Goal: Transaction & Acquisition: Purchase product/service

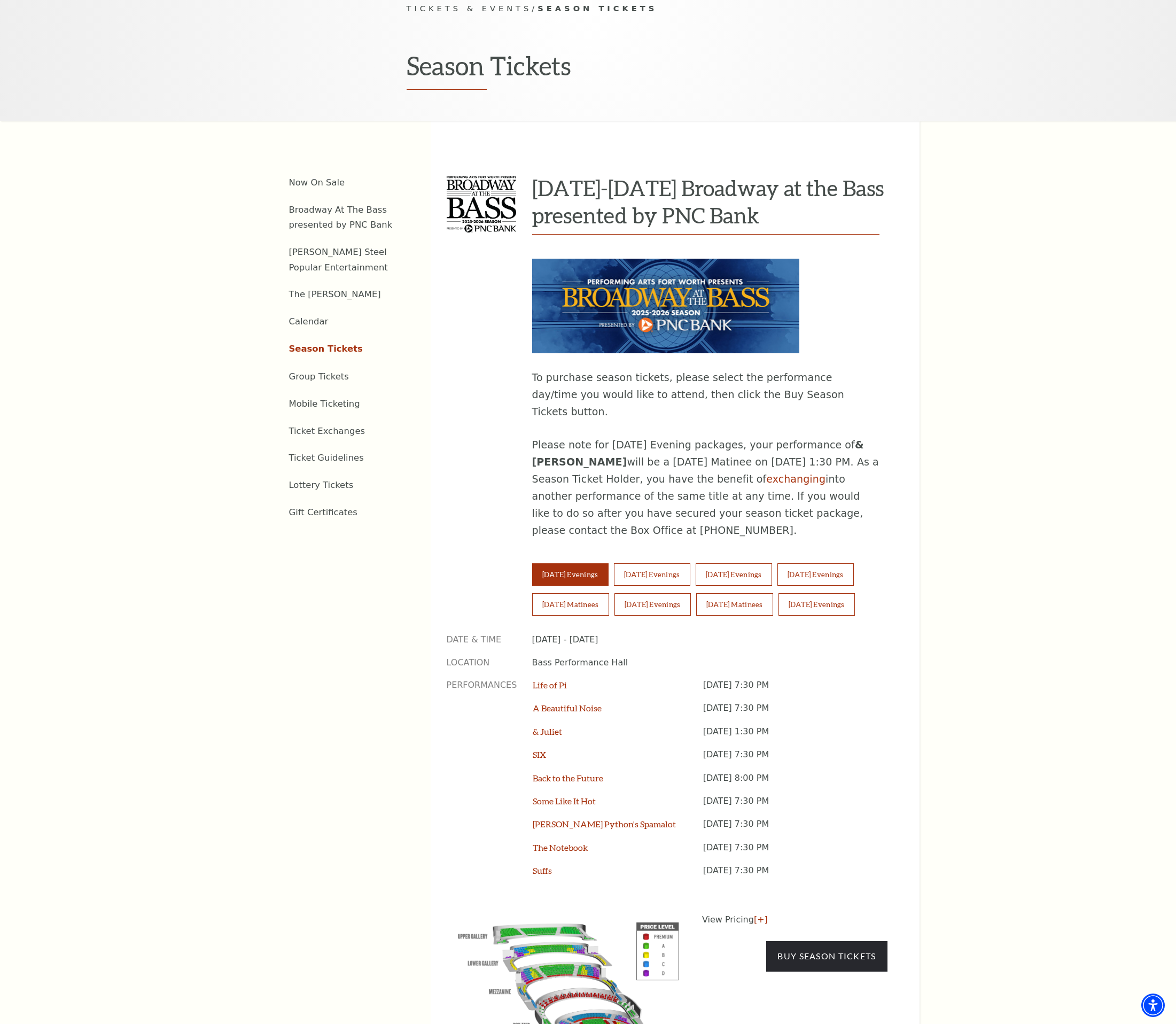
scroll to position [374, 0]
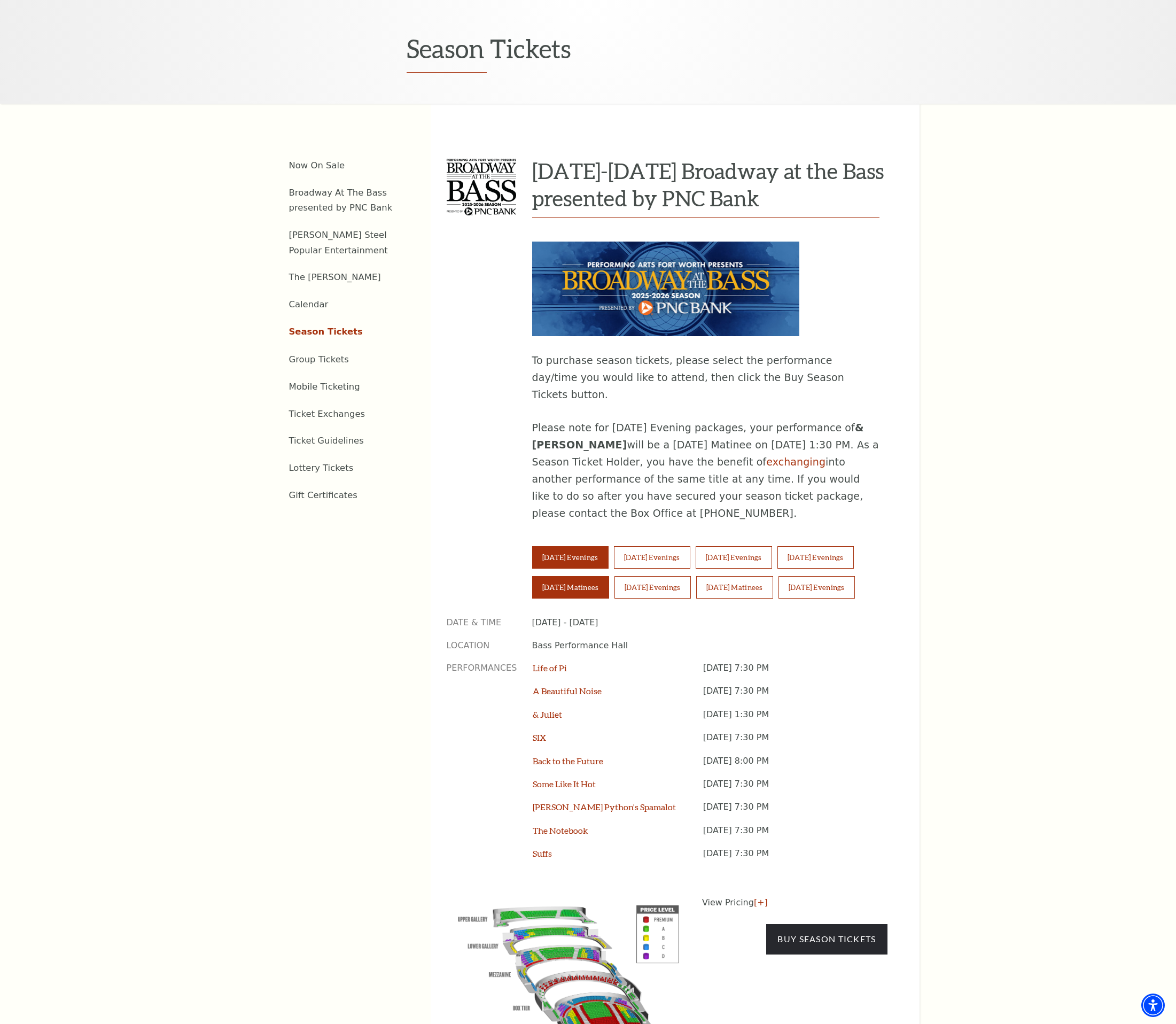
click at [564, 576] on button "Saturday Matinees" at bounding box center [571, 588] width 77 height 23
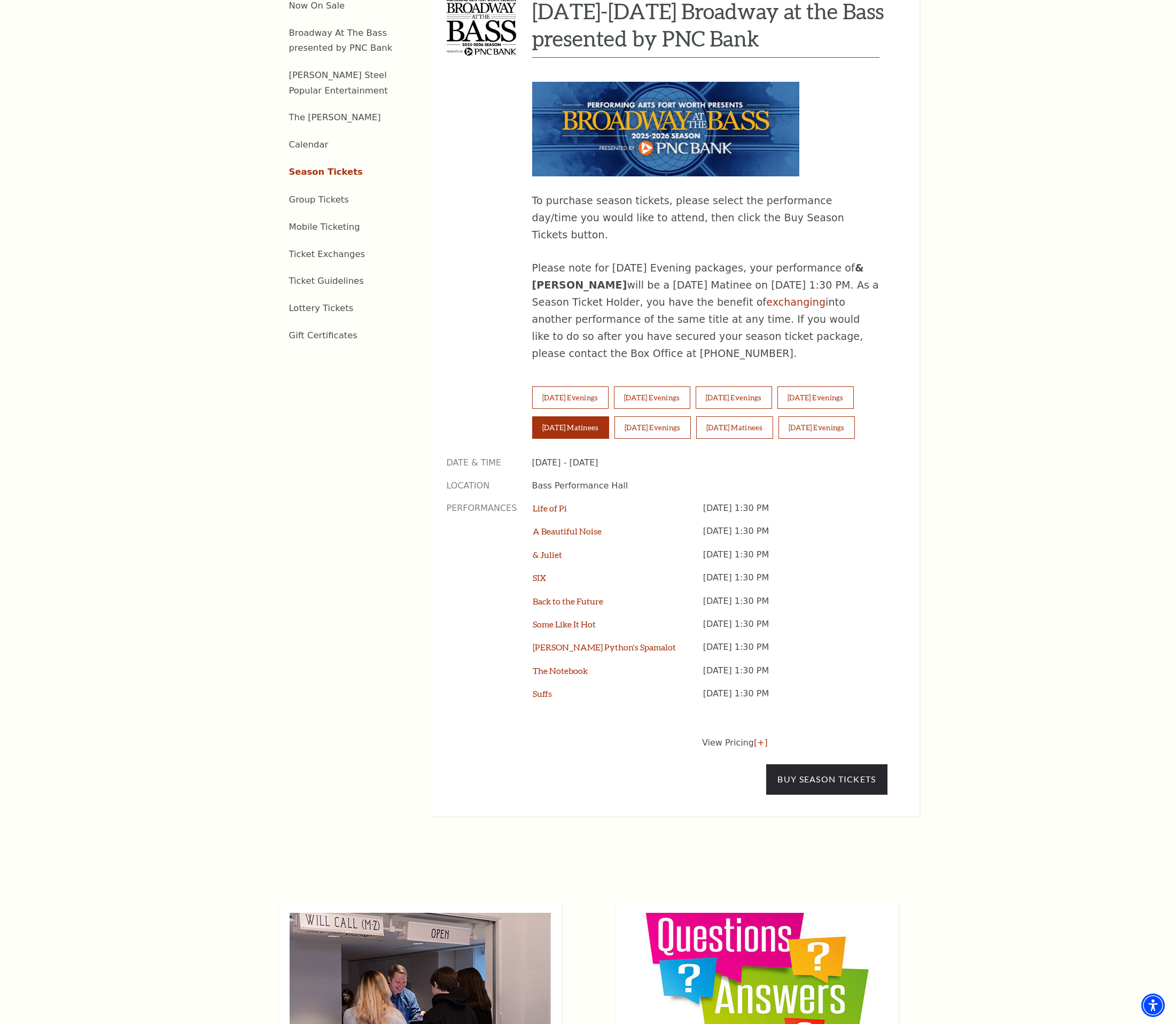
scroll to position [535, 0]
click at [754, 737] on link "[+]" at bounding box center [761, 742] width 14 height 10
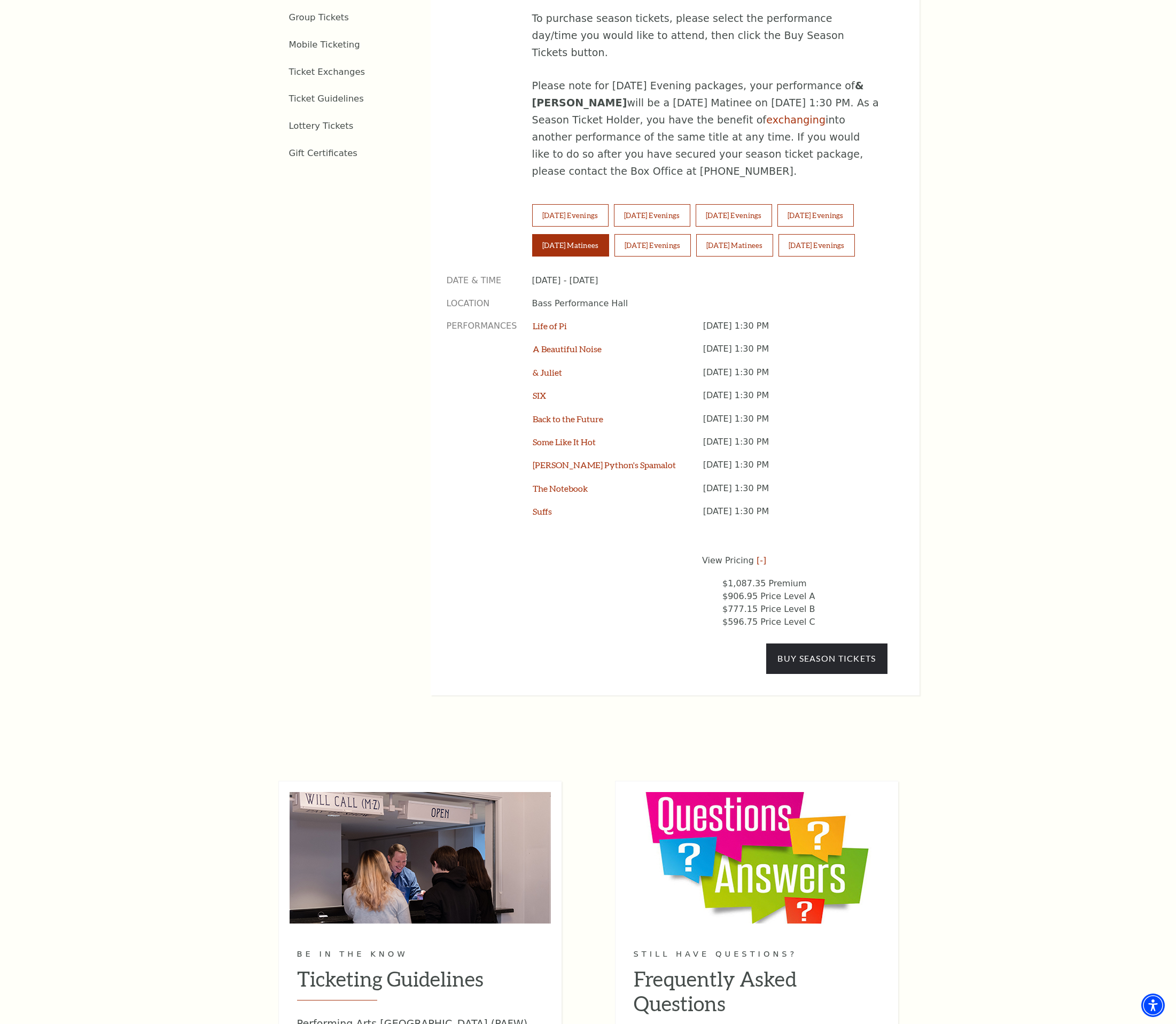
scroll to position [588, 0]
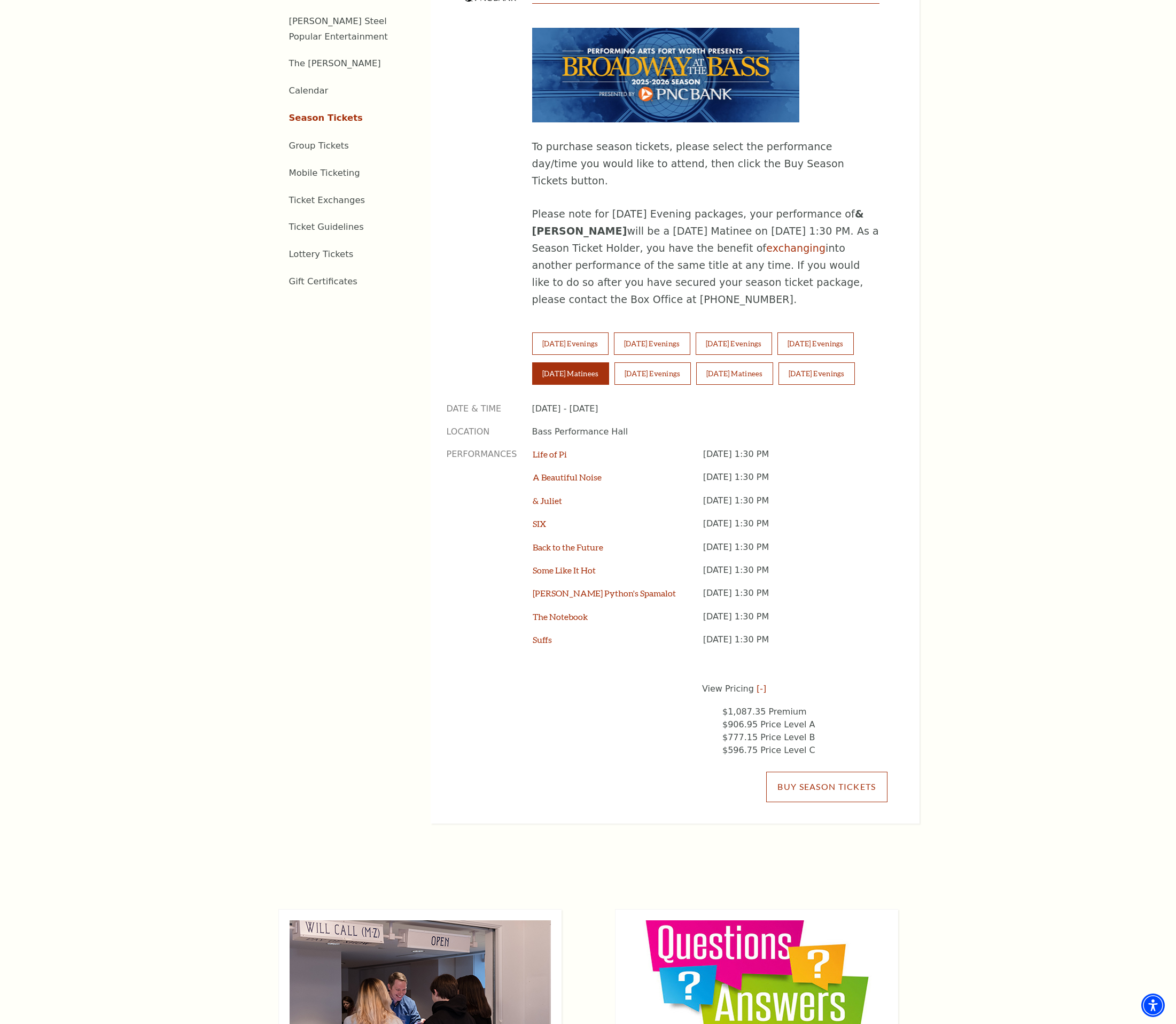
click at [838, 772] on link "Buy Season Tickets" at bounding box center [827, 787] width 121 height 30
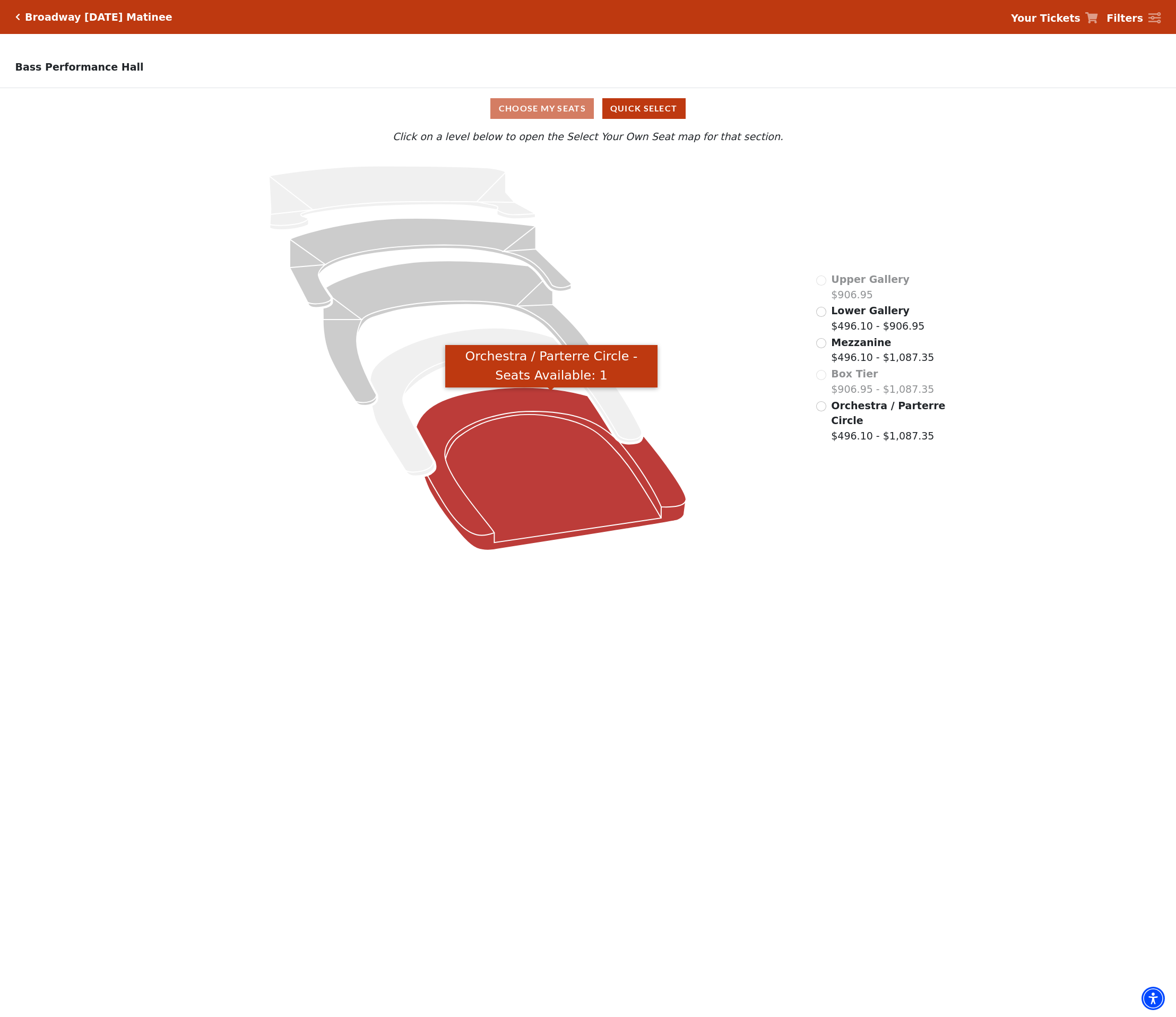
click at [530, 470] on icon "Orchestra / Parterre Circle - Seats Available: 1" at bounding box center [552, 469] width 270 height 163
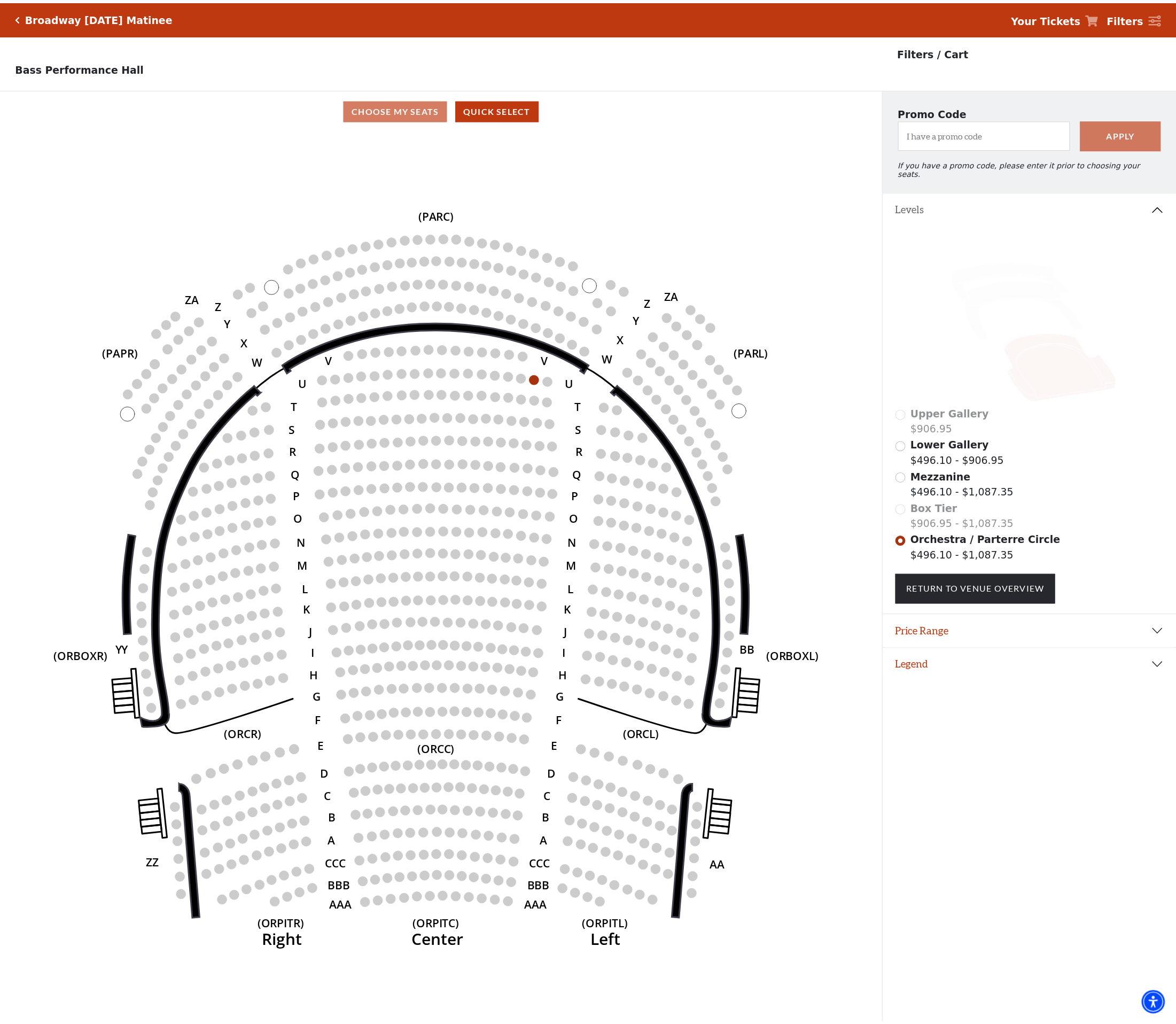
scroll to position [27, 0]
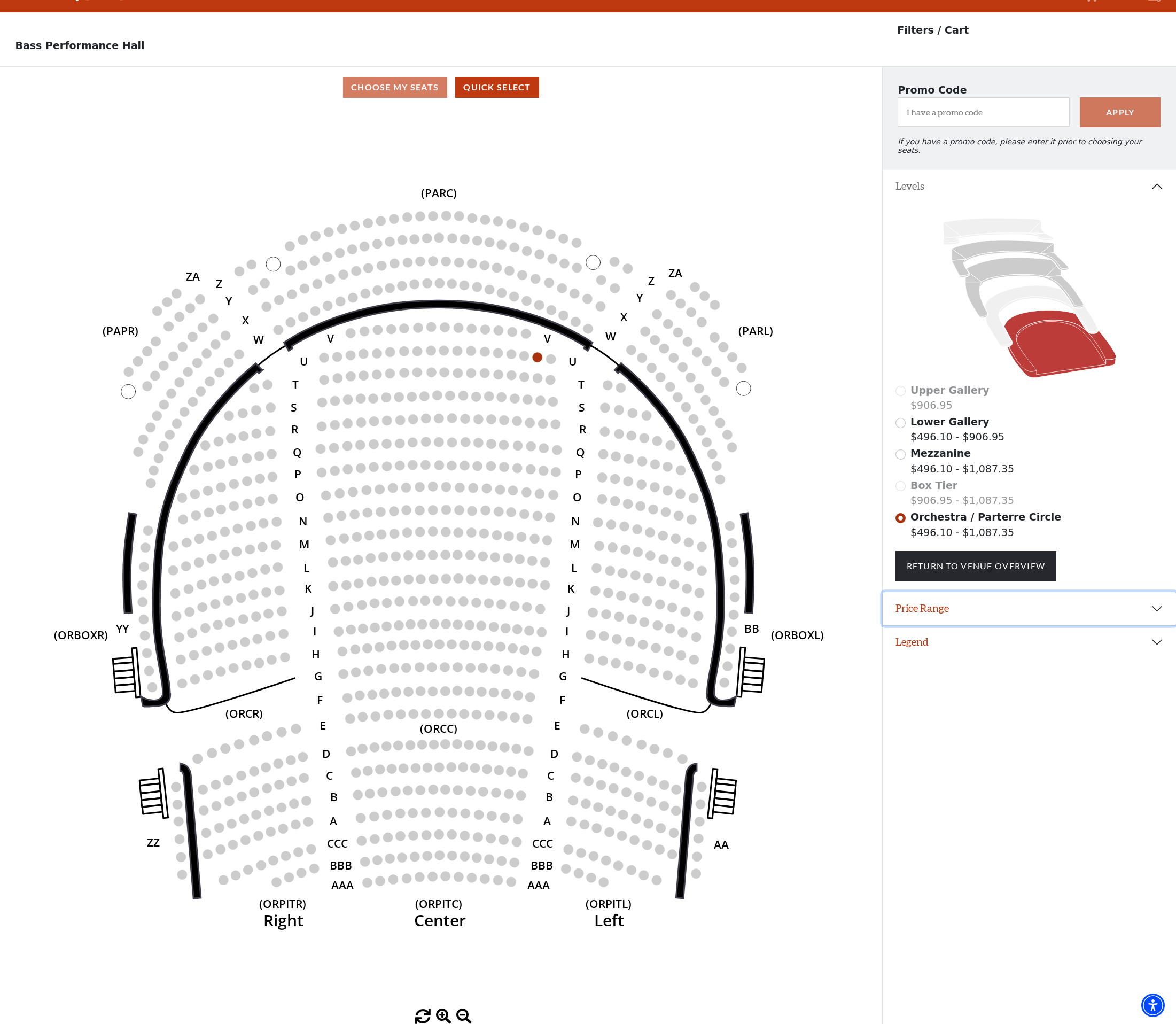
click at [969, 597] on button "Price Range" at bounding box center [1030, 609] width 294 height 33
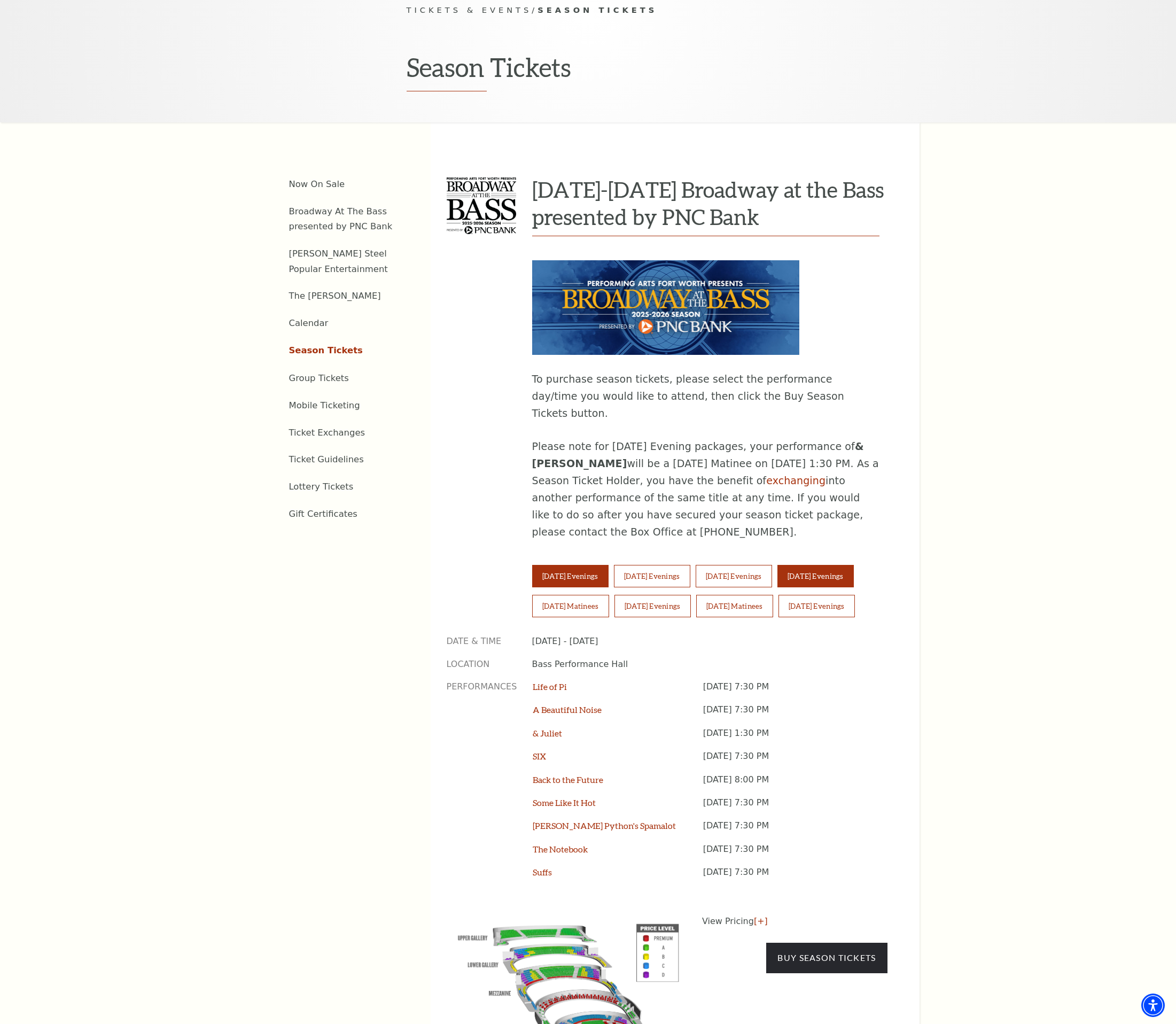
scroll to position [374, 0]
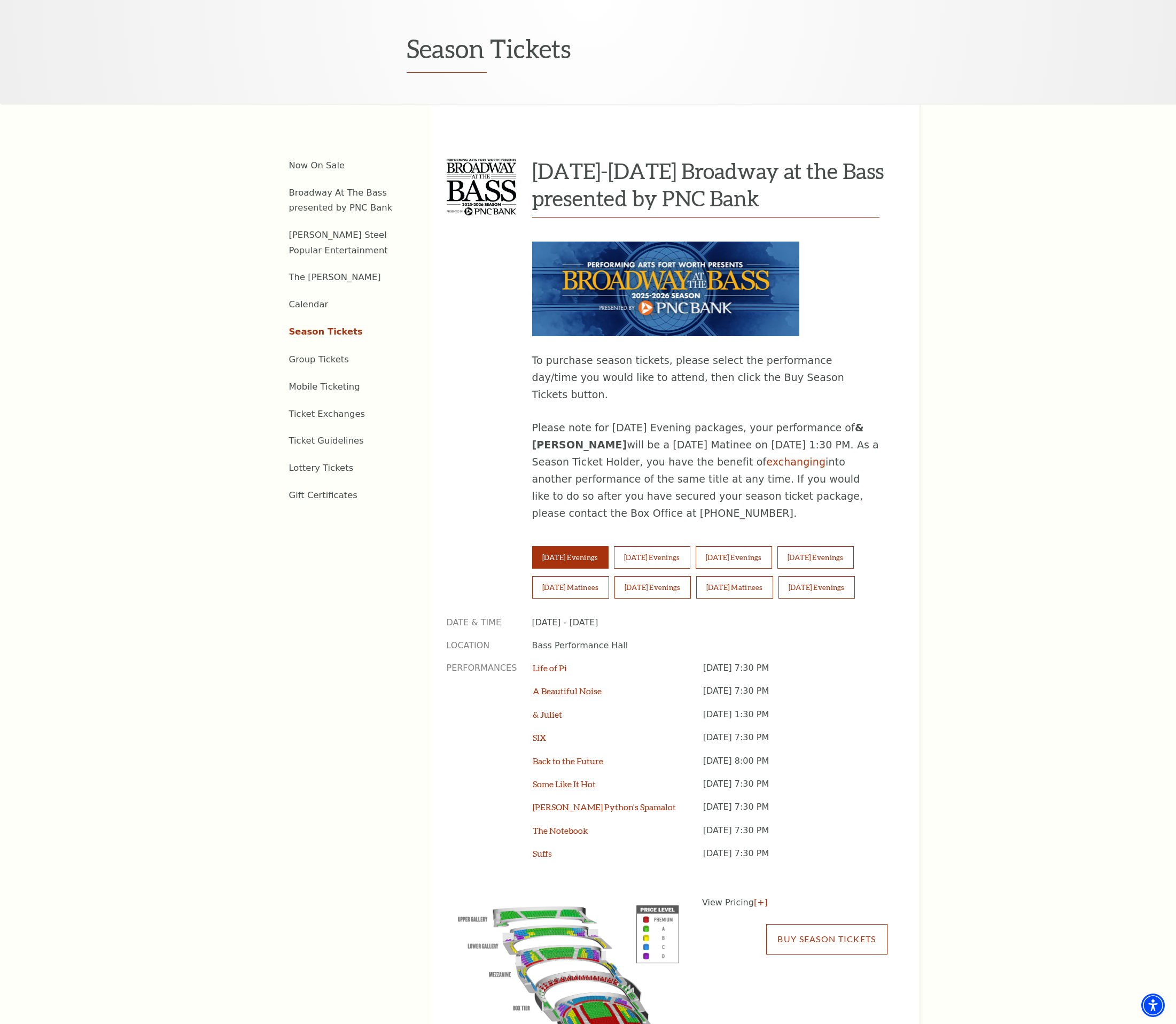
click at [841, 924] on link "Buy Season Tickets" at bounding box center [827, 939] width 121 height 30
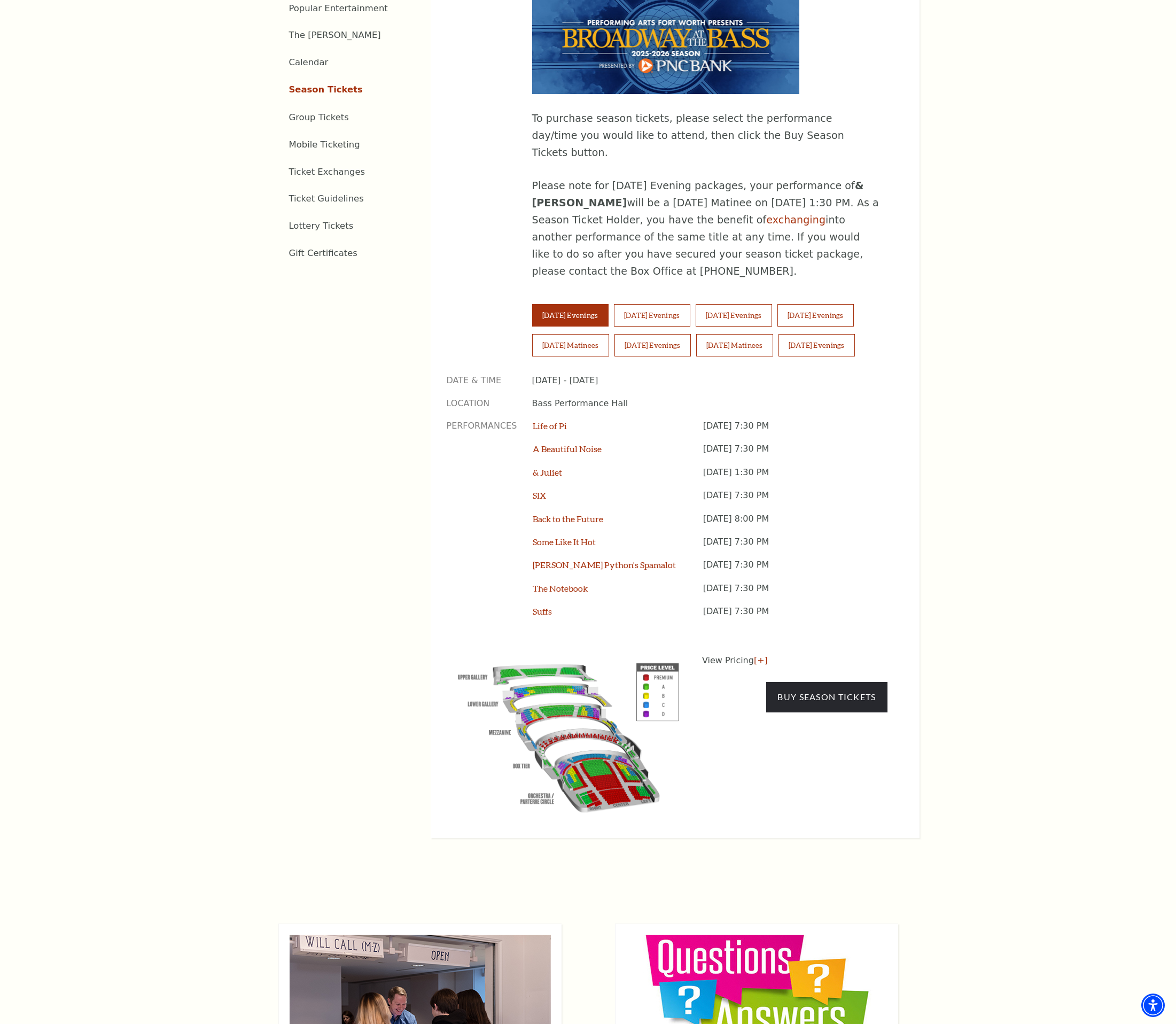
scroll to position [642, 0]
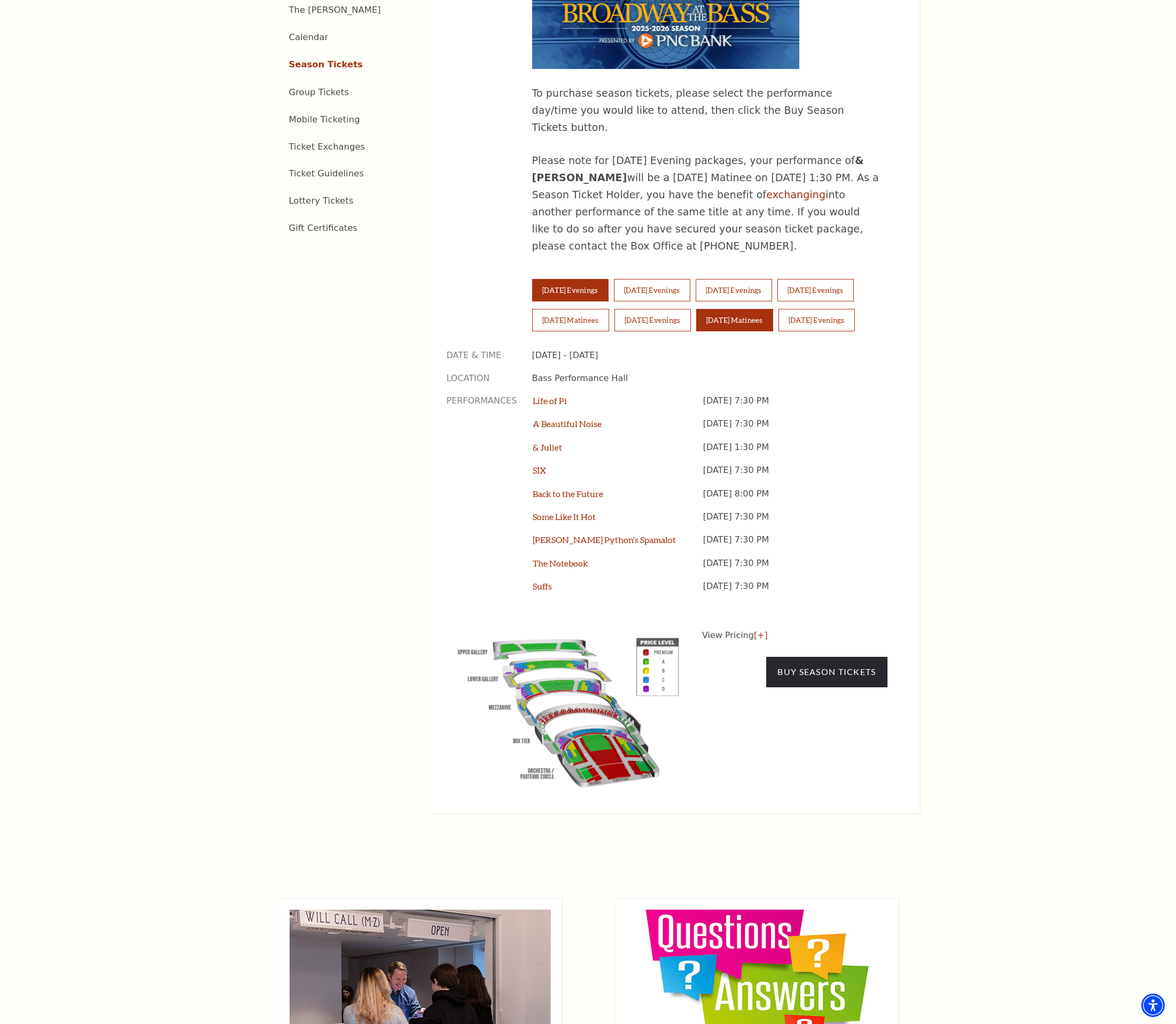
click at [752, 309] on button "[DATE] Matinees" at bounding box center [735, 320] width 77 height 23
click at [827, 657] on link "Buy Season Tickets" at bounding box center [827, 671] width 121 height 30
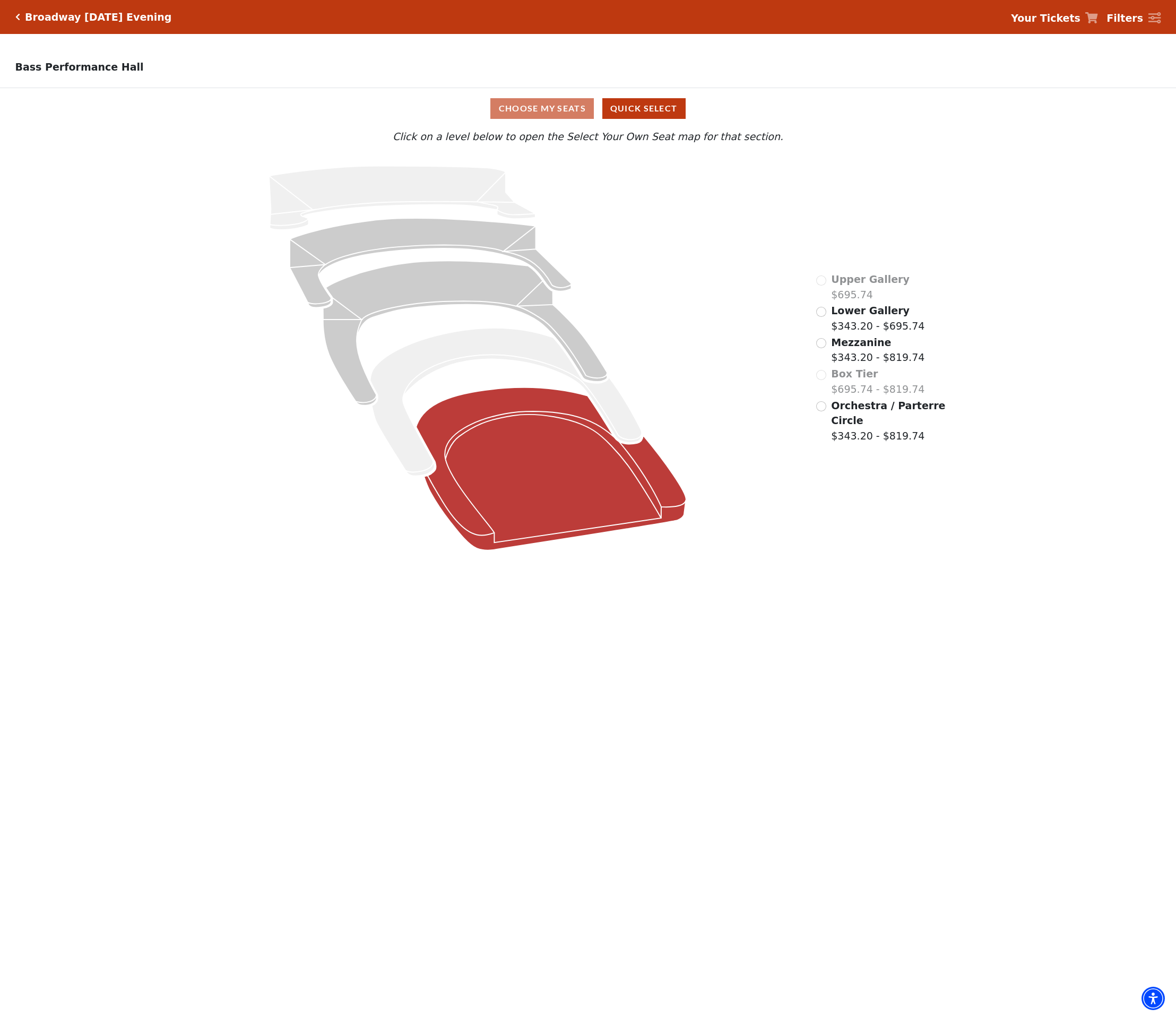
click at [580, 491] on icon at bounding box center [552, 469] width 270 height 163
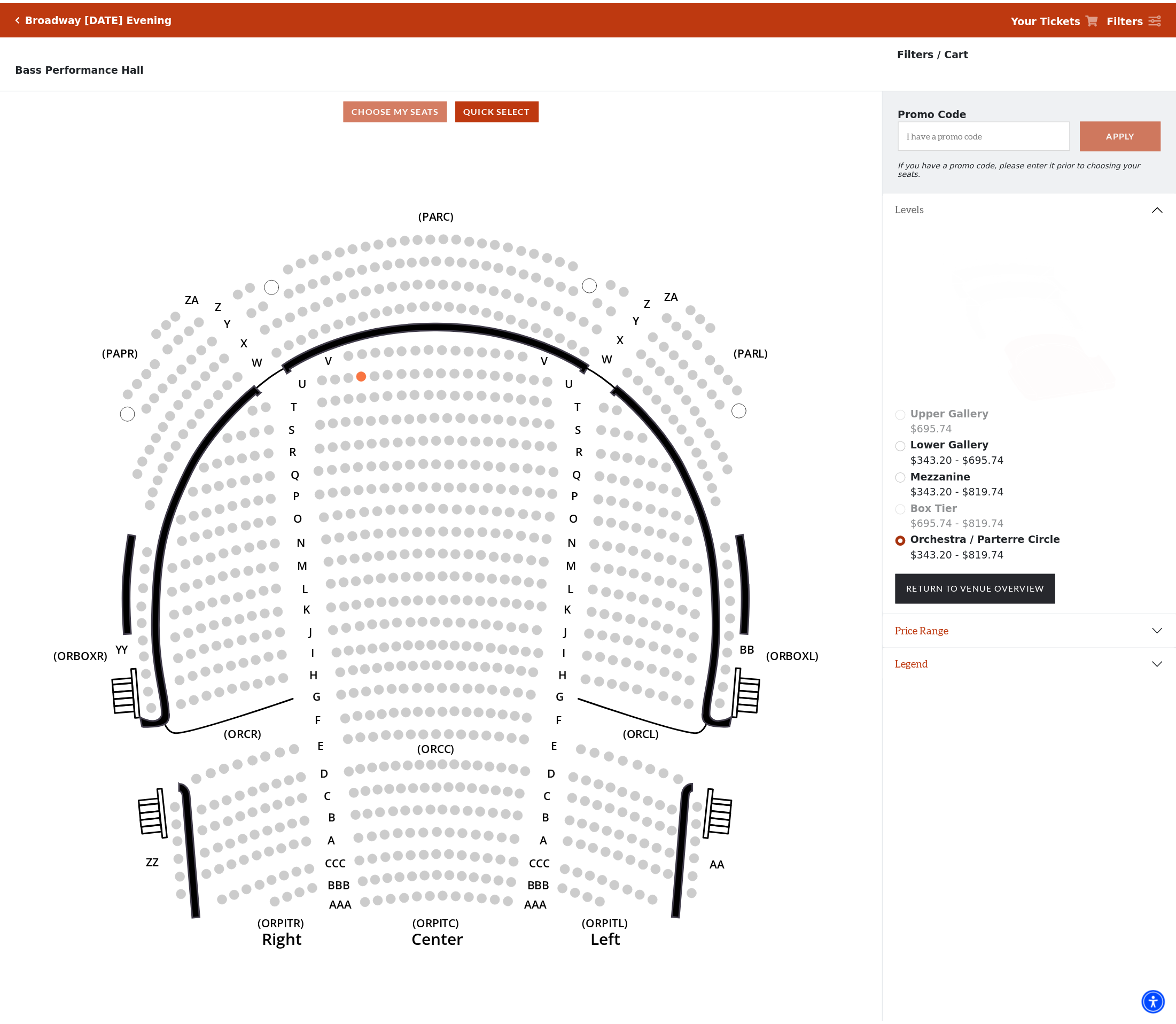
scroll to position [27, 0]
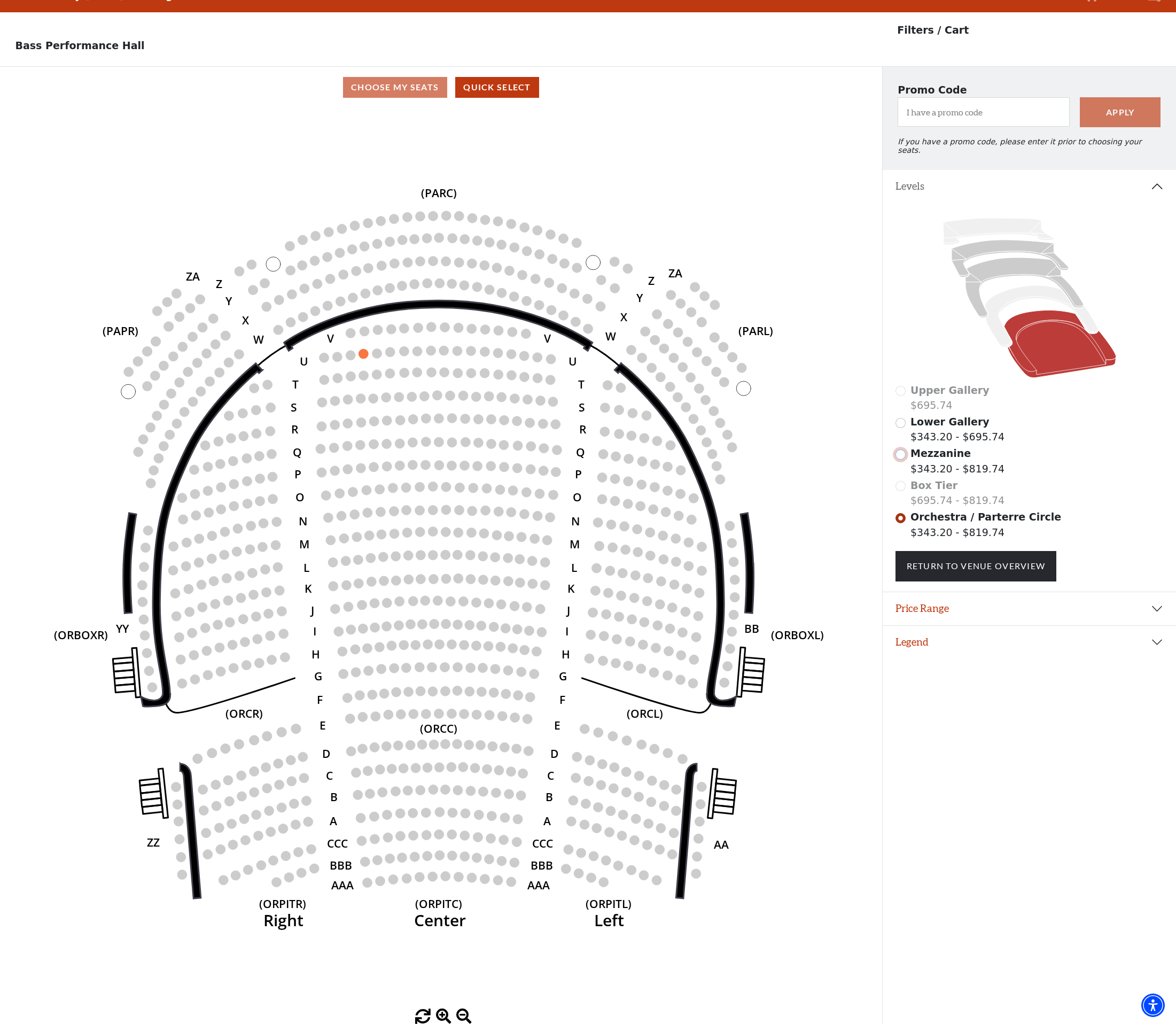
click at [902, 449] on input "Mezzanine$343.20 - $819.74\a" at bounding box center [901, 454] width 10 height 10
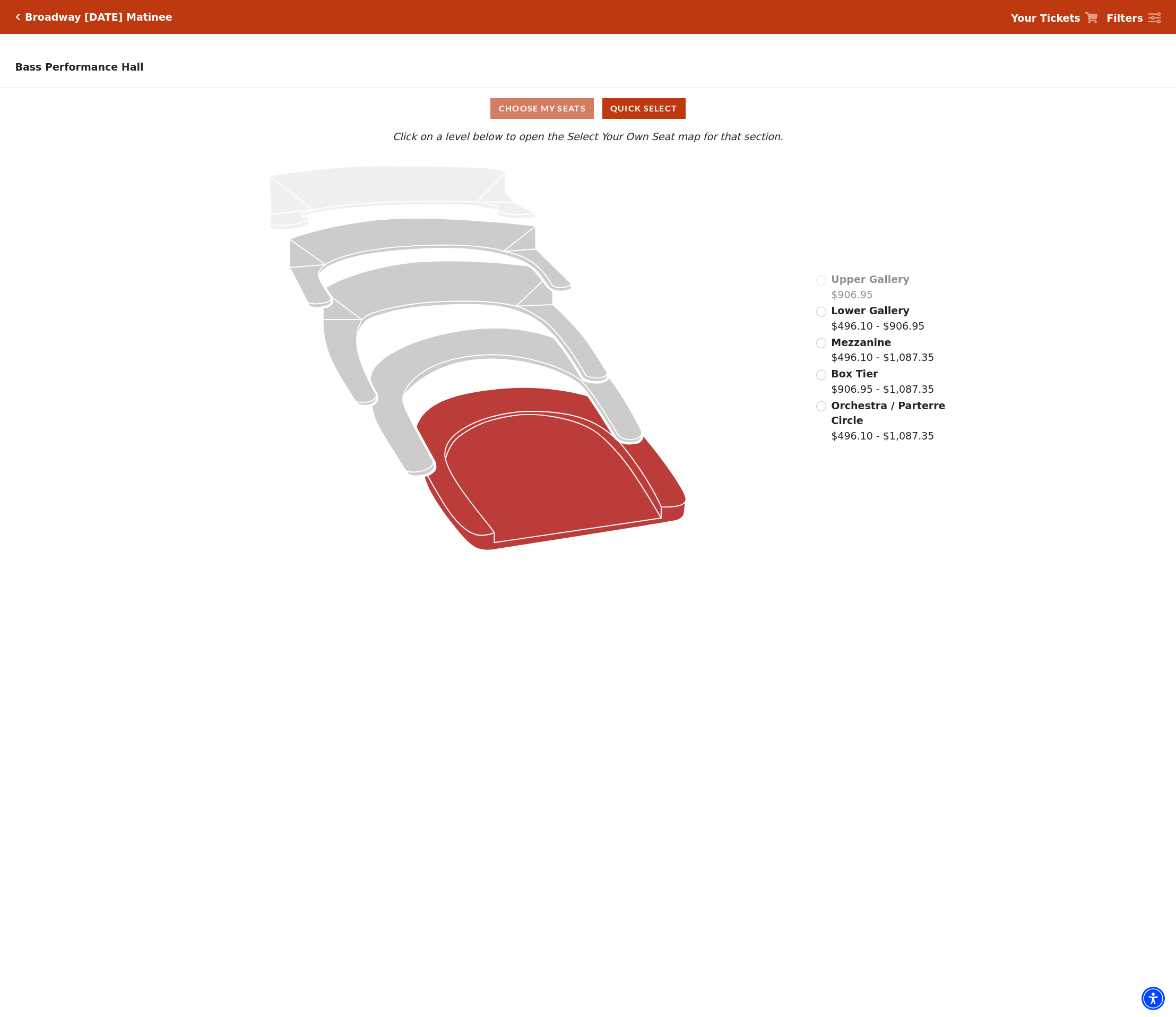
click at [572, 464] on icon at bounding box center [552, 469] width 270 height 163
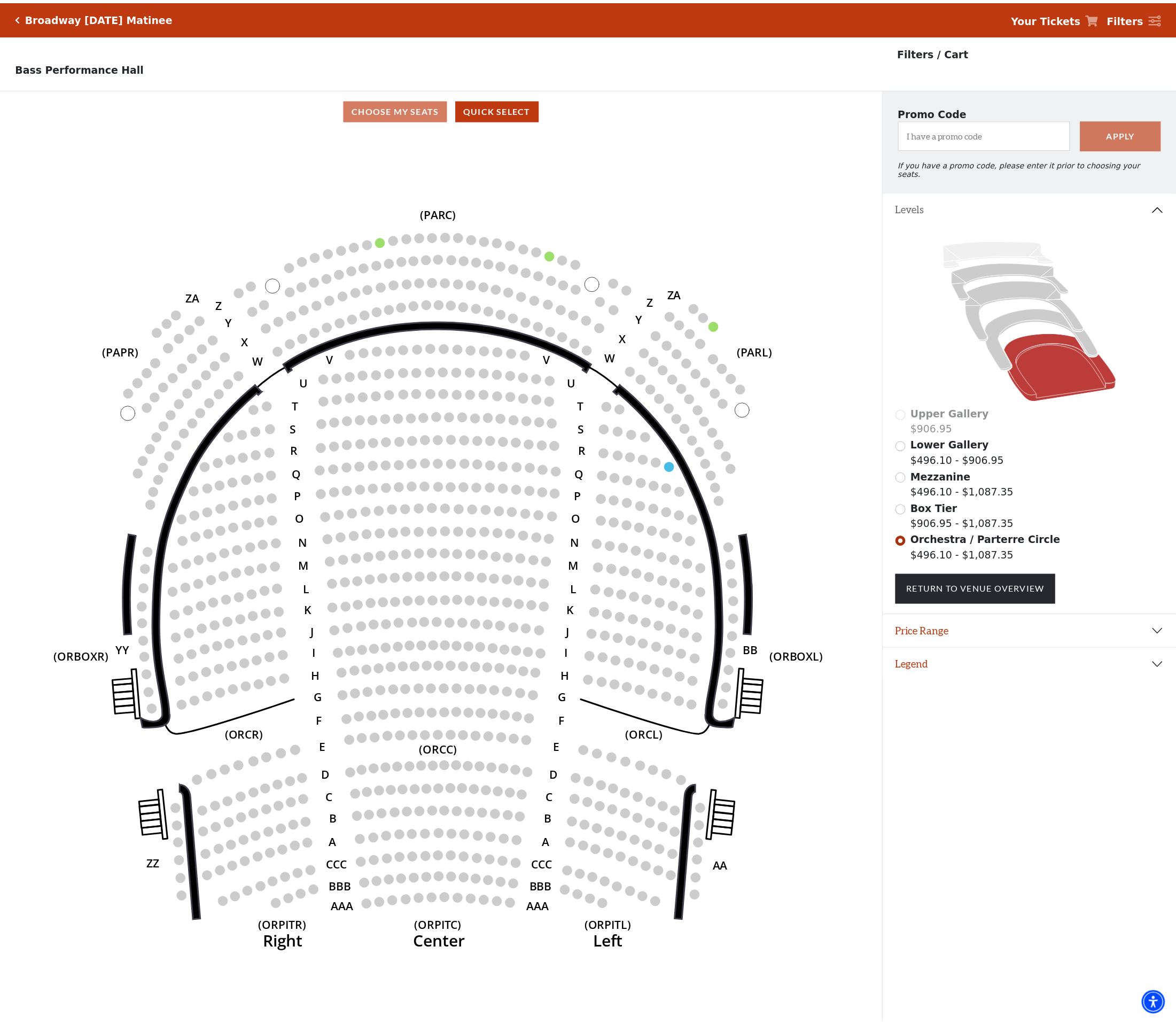
scroll to position [27, 0]
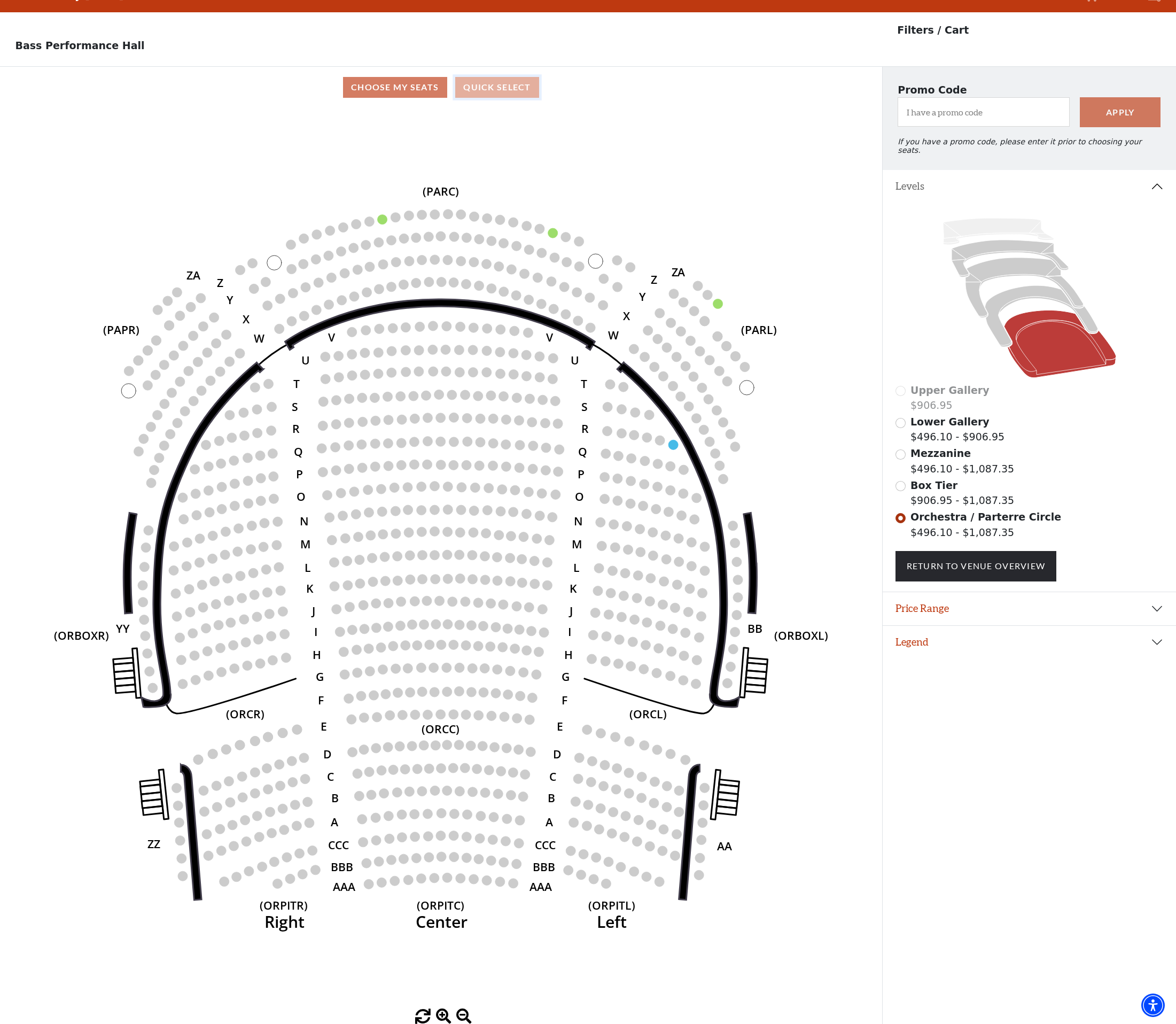
click at [510, 89] on button "Quick Select" at bounding box center [497, 88] width 84 height 21
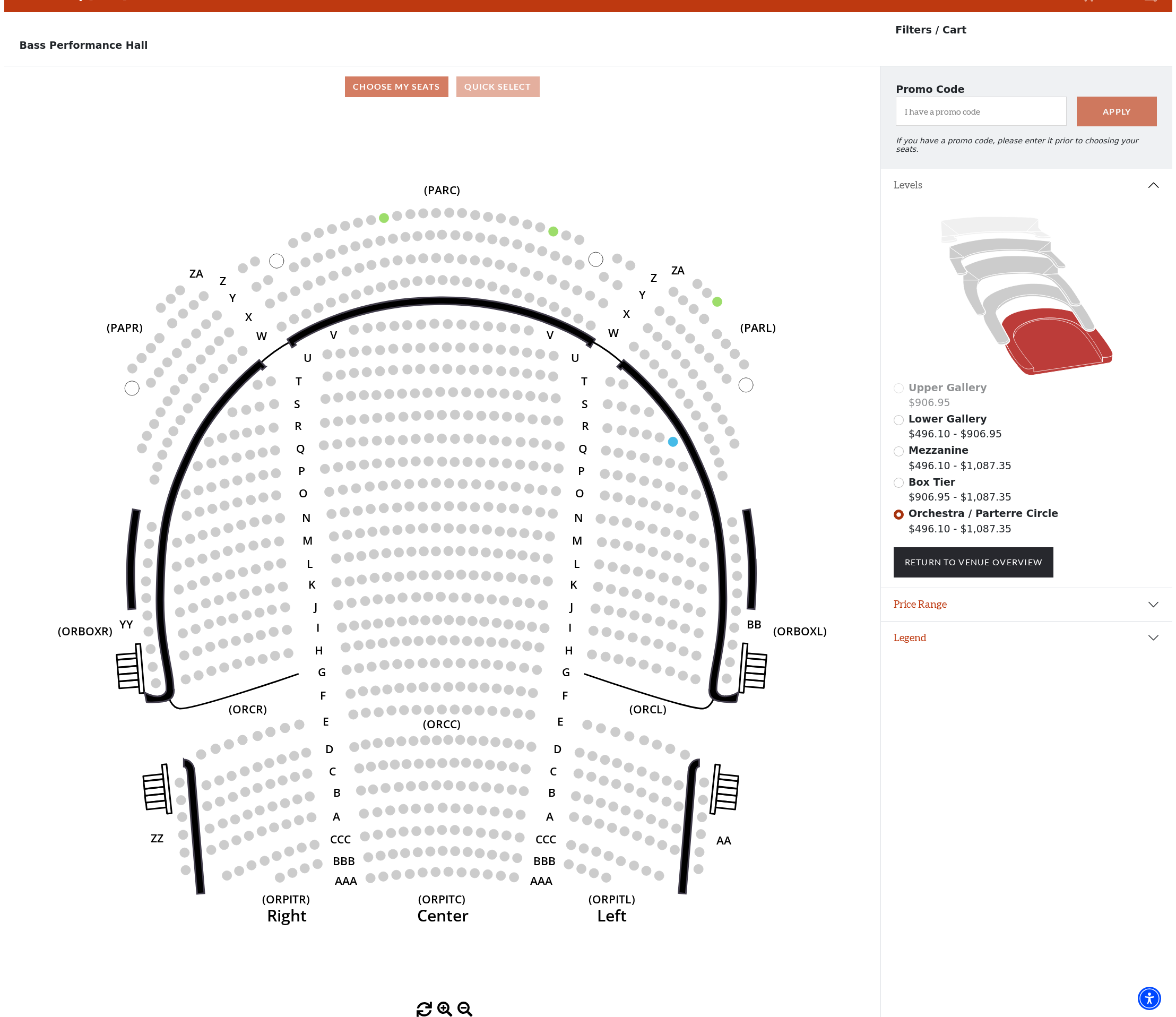
scroll to position [0, 0]
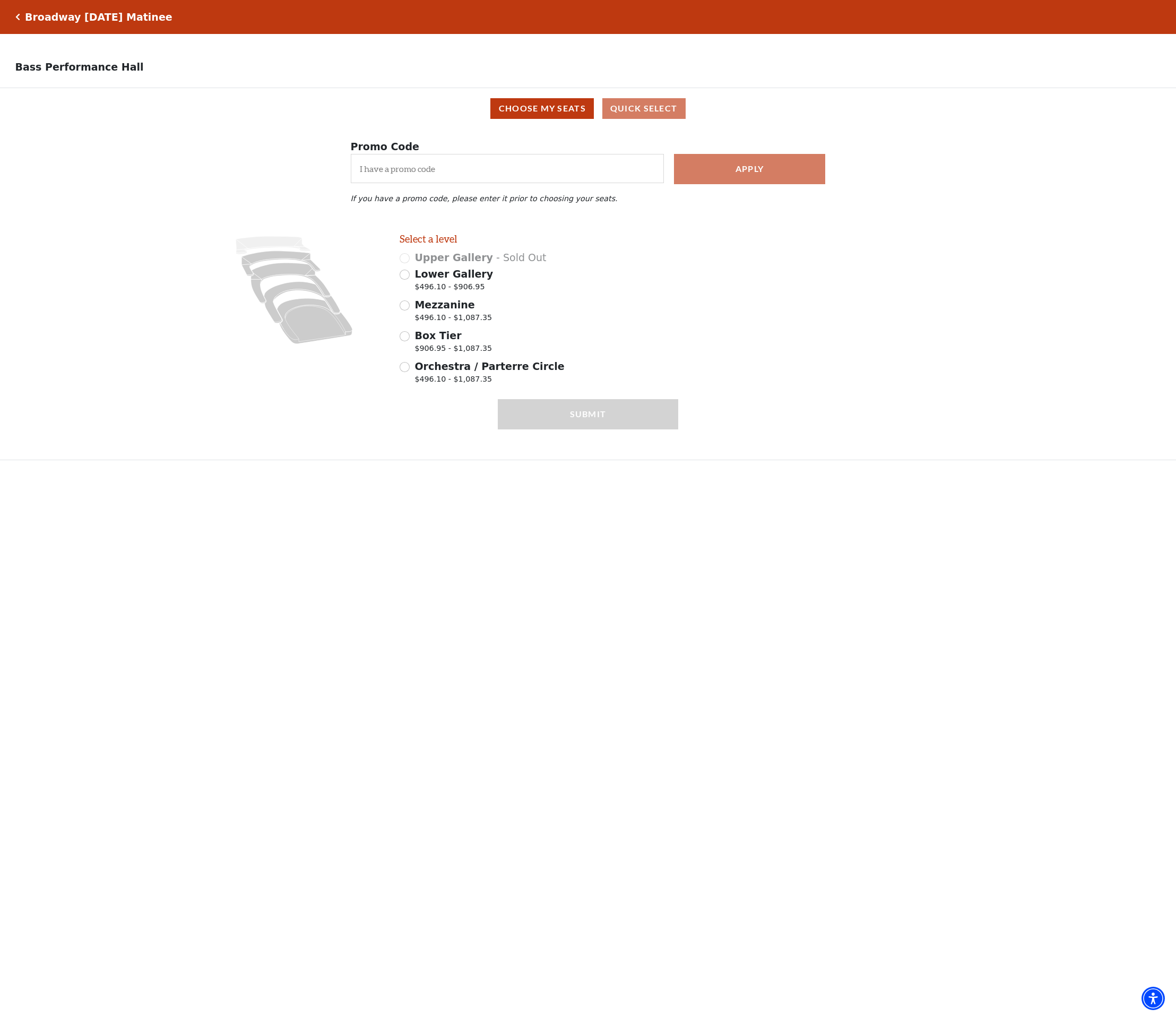
click at [12, 14] on div "Broadway Sunday Matinee Your Tickets Filters" at bounding box center [588, 17] width 1176 height 34
click at [17, 15] on icon "Click here to go back to filters" at bounding box center [18, 17] width 5 height 7
